Goal: Task Accomplishment & Management: Complete application form

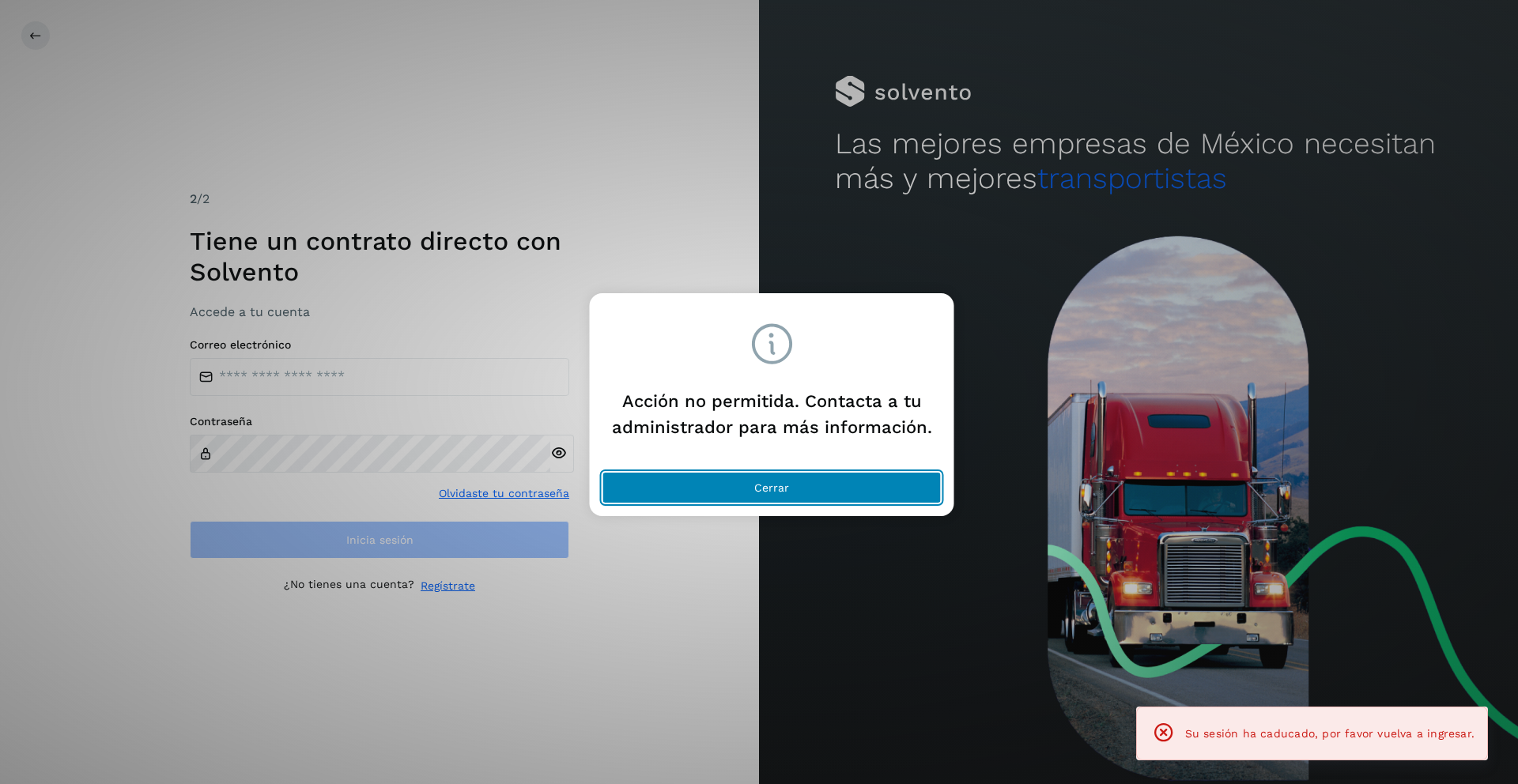
click at [643, 489] on button "Cerrar" at bounding box center [772, 487] width 339 height 32
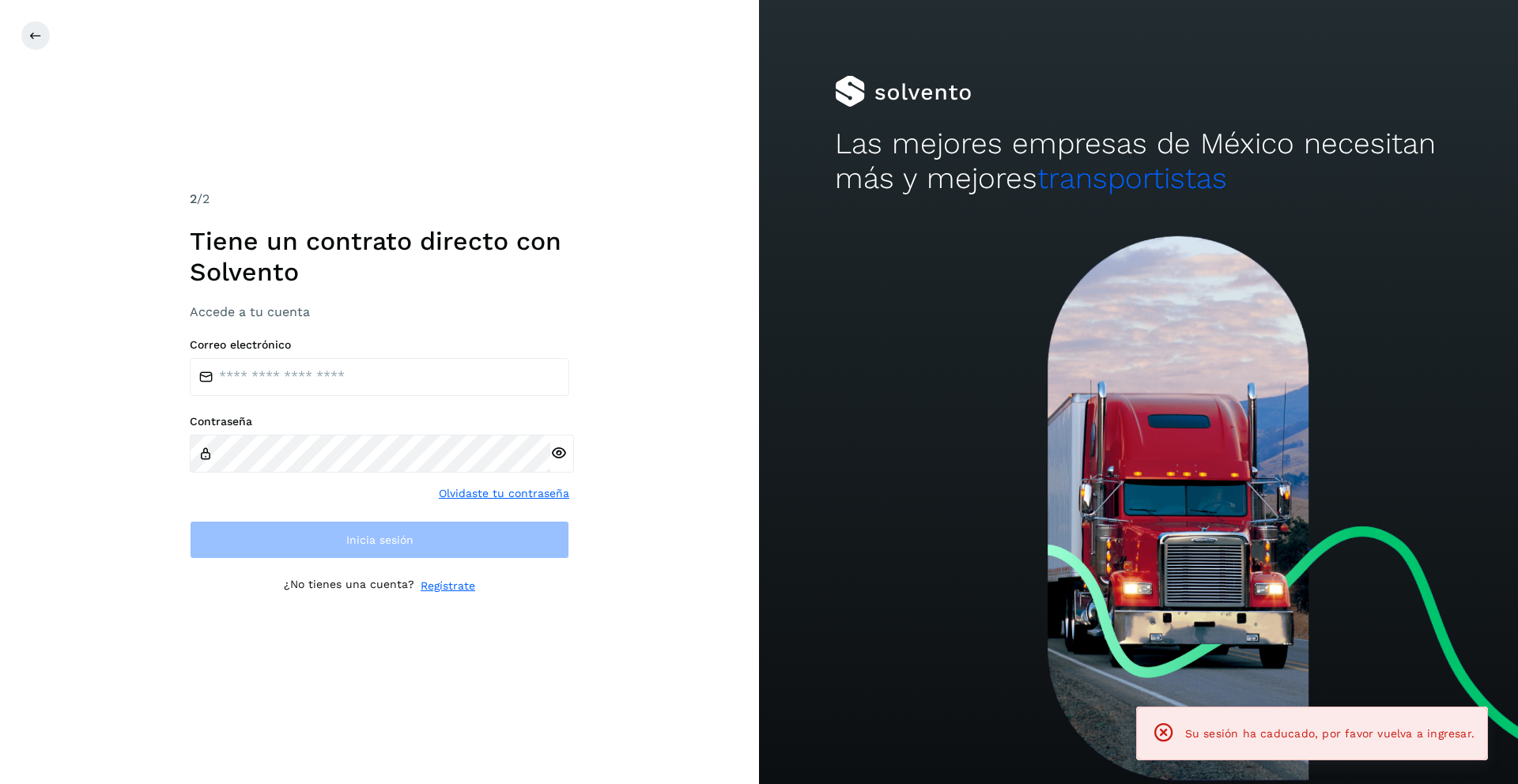
click at [431, 345] on label "Correo electrónico" at bounding box center [379, 345] width 379 height 14
click at [432, 366] on input "email" at bounding box center [379, 377] width 379 height 38
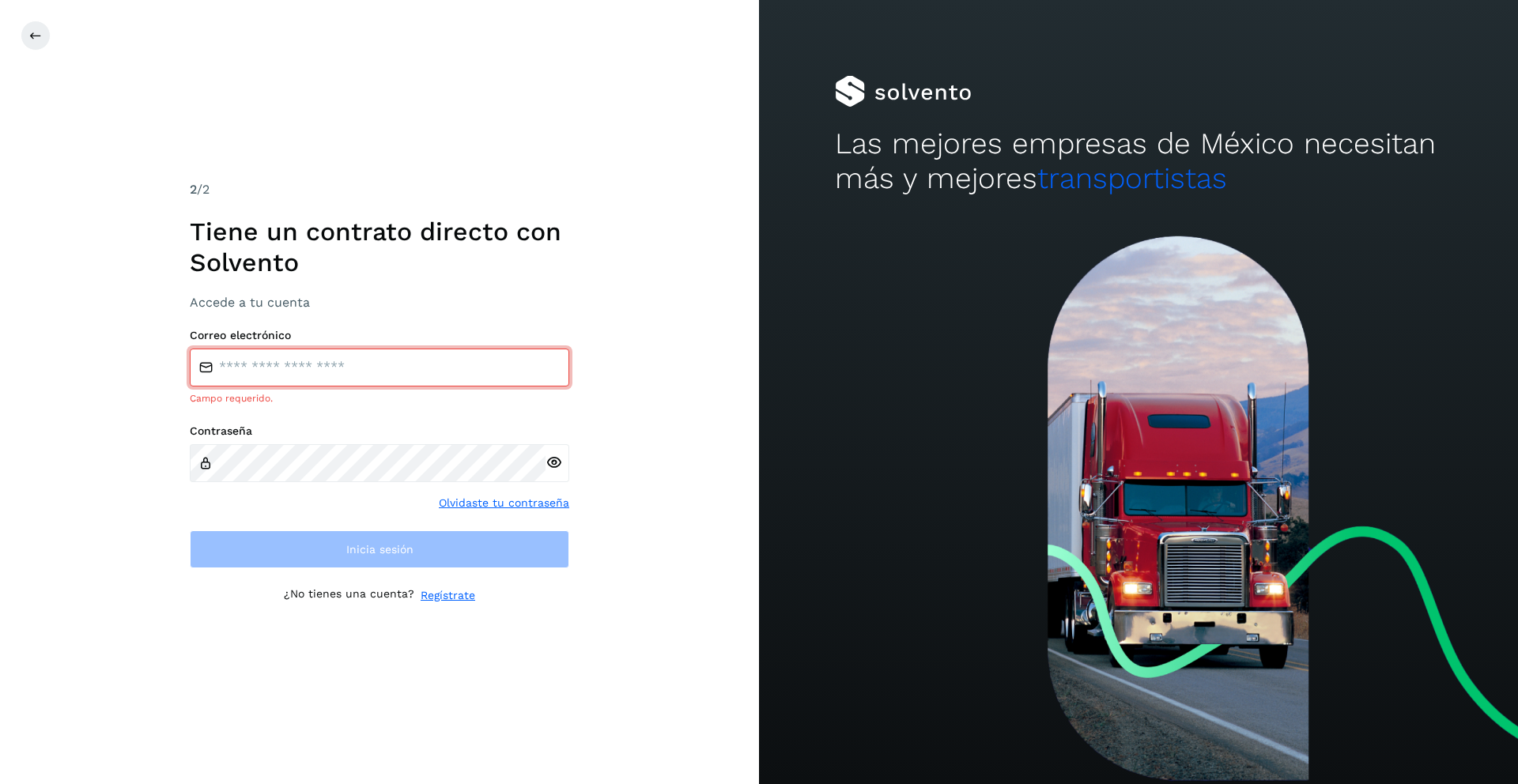
type input "**********"
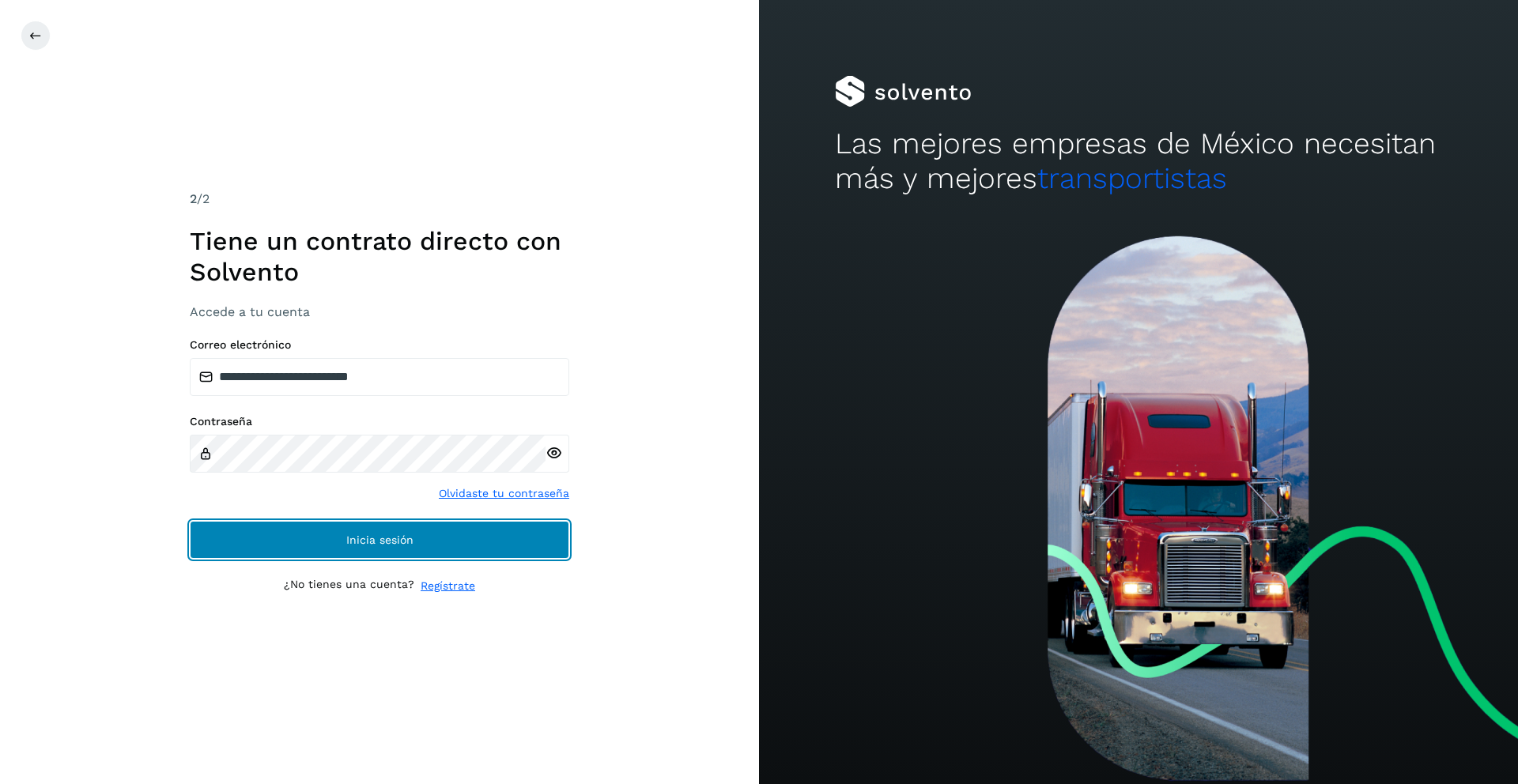
click at [457, 539] on button "Inicia sesión" at bounding box center [379, 540] width 379 height 38
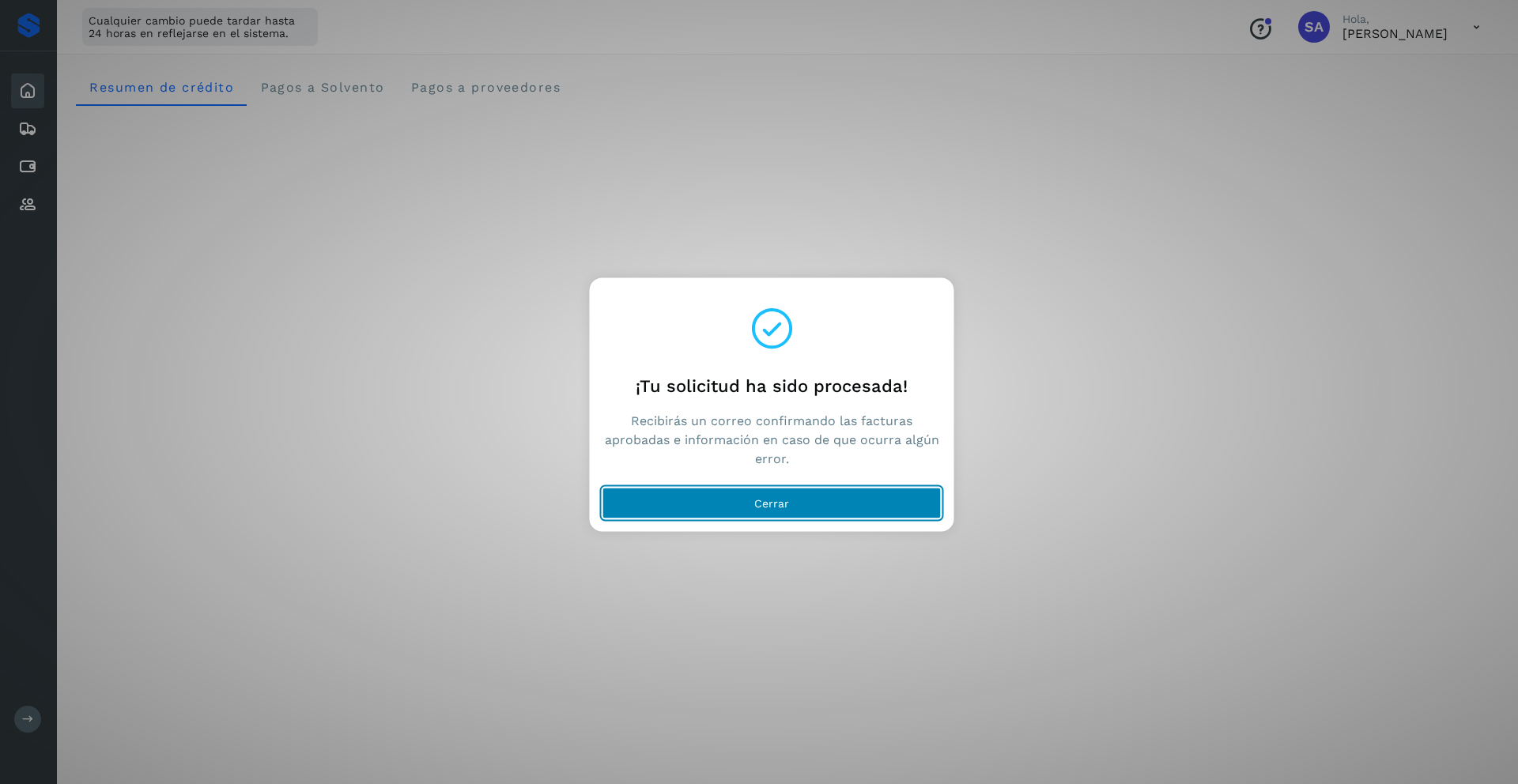
click at [641, 515] on button "Cerrar" at bounding box center [772, 503] width 339 height 32
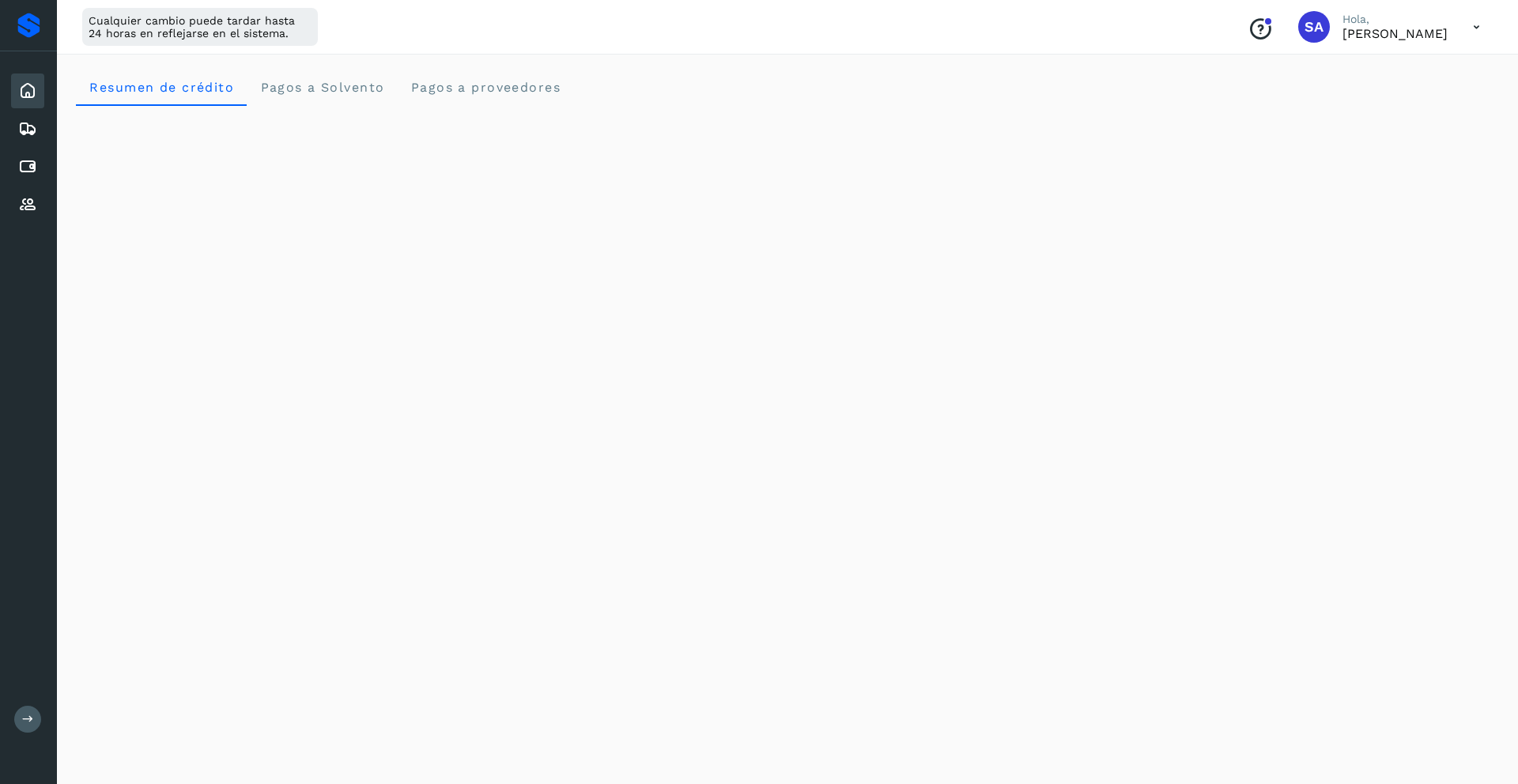
scroll to position [137, 0]
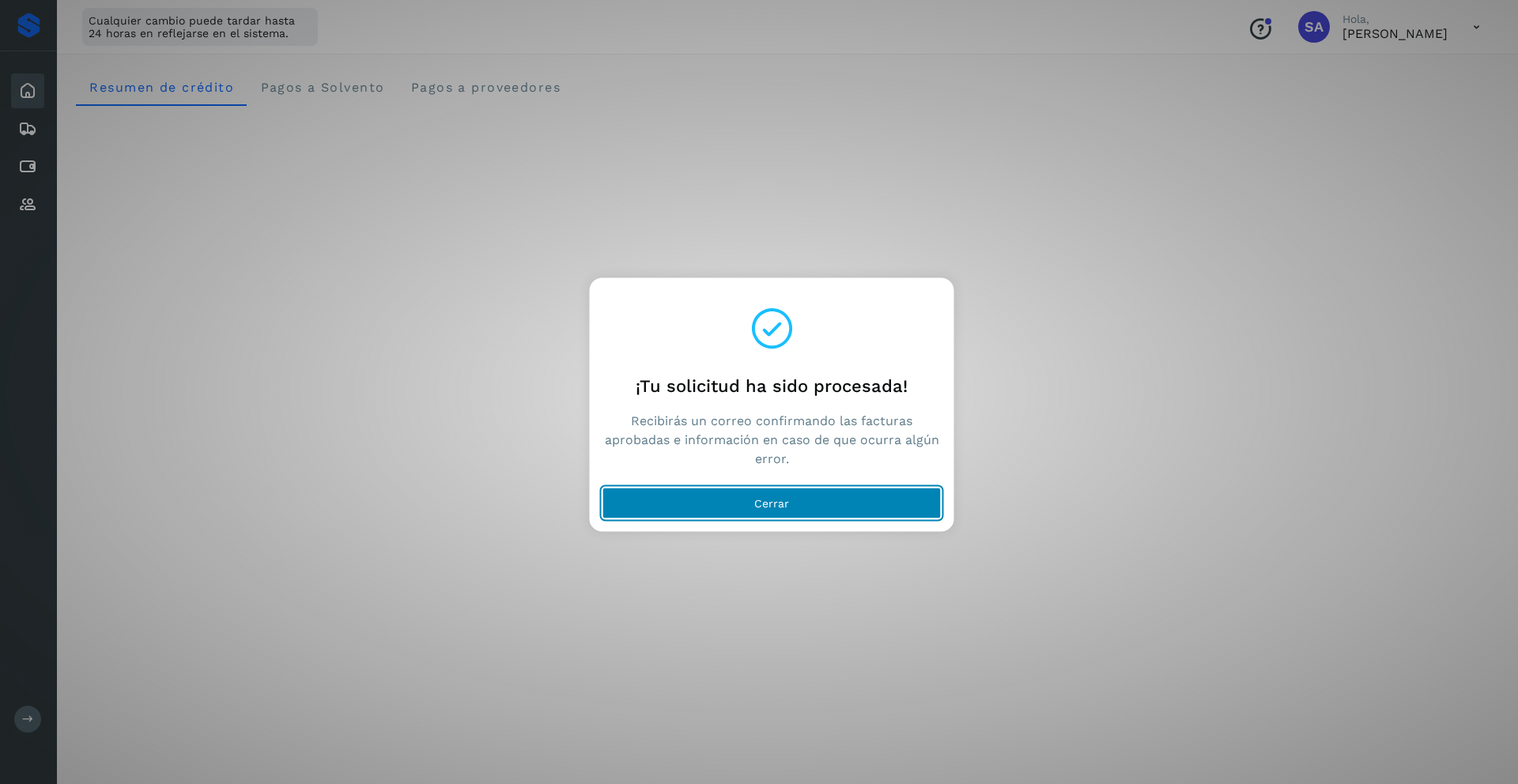
click at [679, 496] on button "Cerrar" at bounding box center [772, 503] width 339 height 32
